Goal: Information Seeking & Learning: Learn about a topic

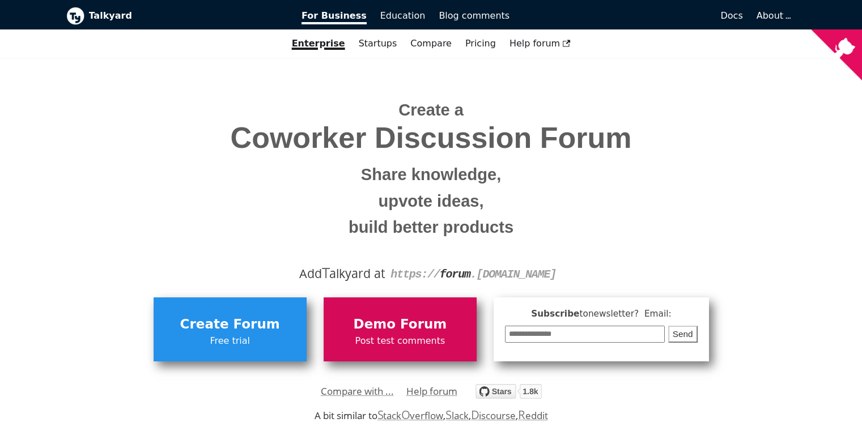
click at [417, 332] on span "Demo Forum" at bounding box center [400, 325] width 142 height 22
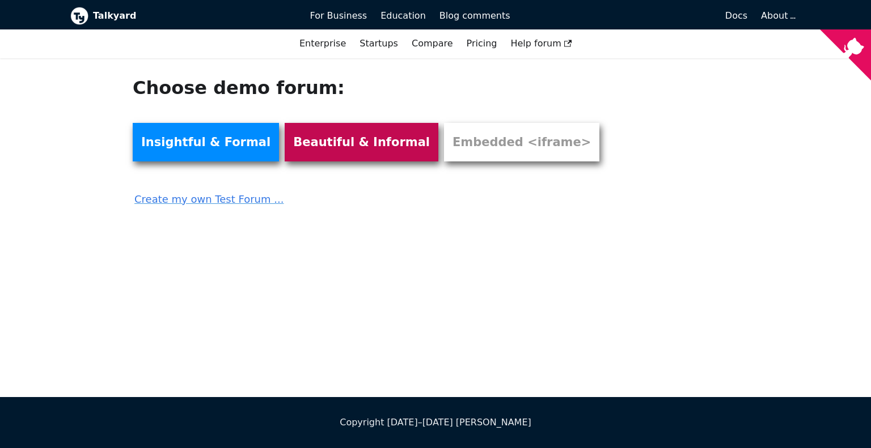
click at [315, 142] on link "Beautiful & Informal" at bounding box center [362, 142] width 154 height 39
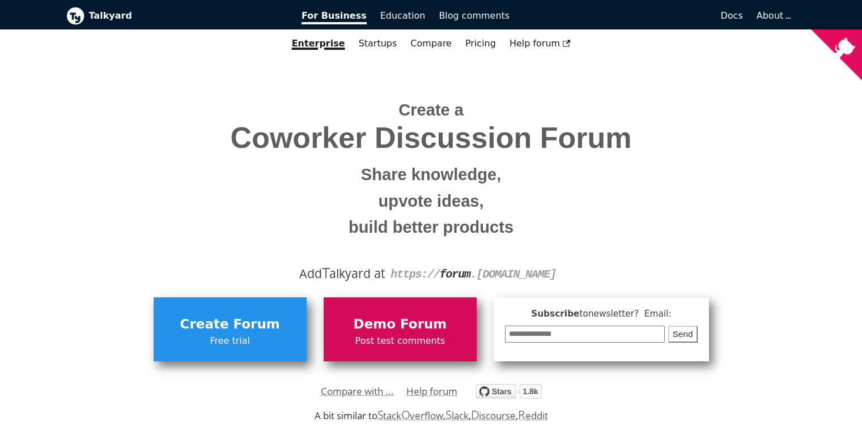
click at [401, 321] on span "Demo Forum" at bounding box center [400, 325] width 142 height 22
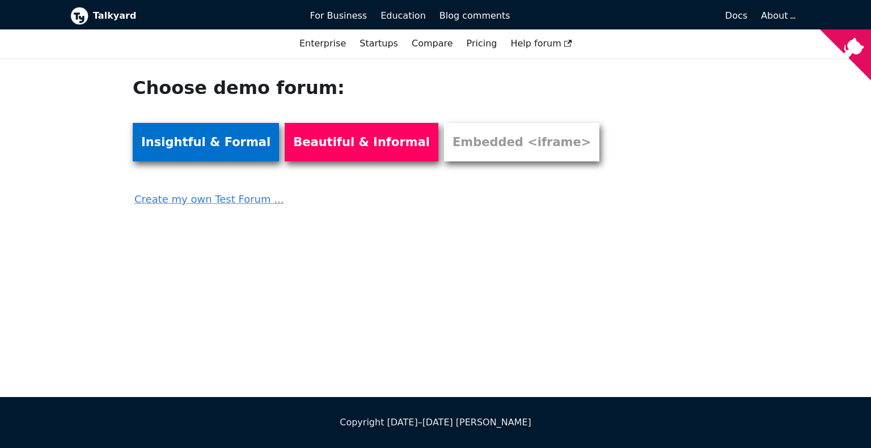
click at [184, 142] on link "Insightful & Formal" at bounding box center [206, 142] width 146 height 39
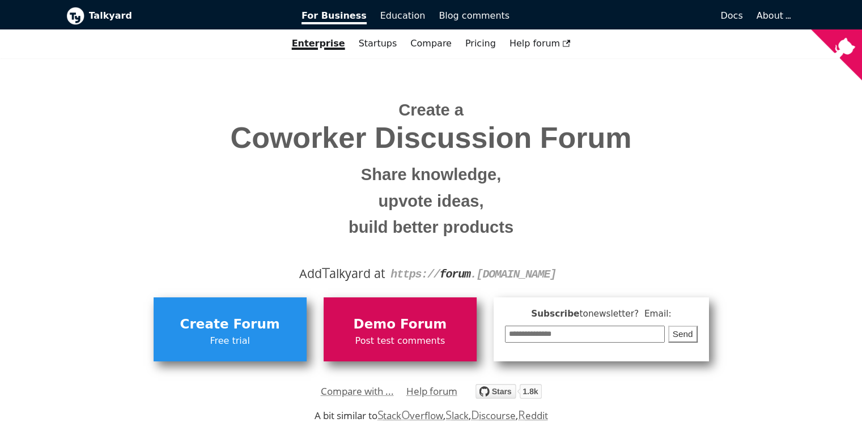
click at [366, 336] on span "Post test comments" at bounding box center [400, 341] width 142 height 15
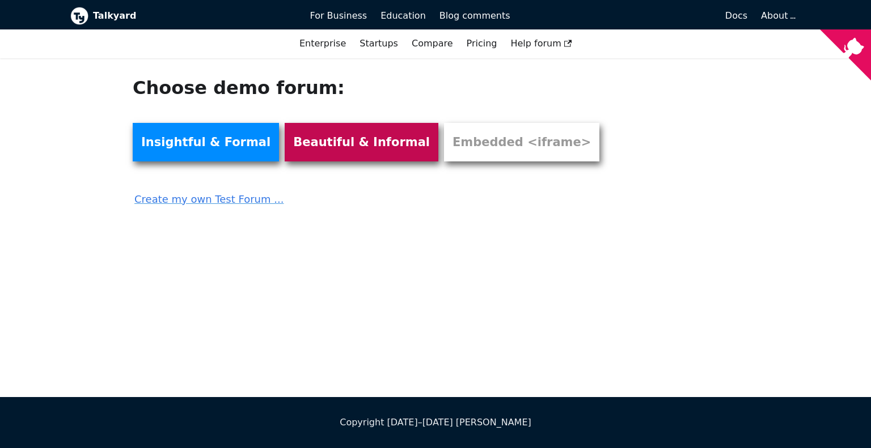
click at [324, 143] on link "Beautiful & Informal" at bounding box center [362, 142] width 154 height 39
